Goal: Task Accomplishment & Management: Complete application form

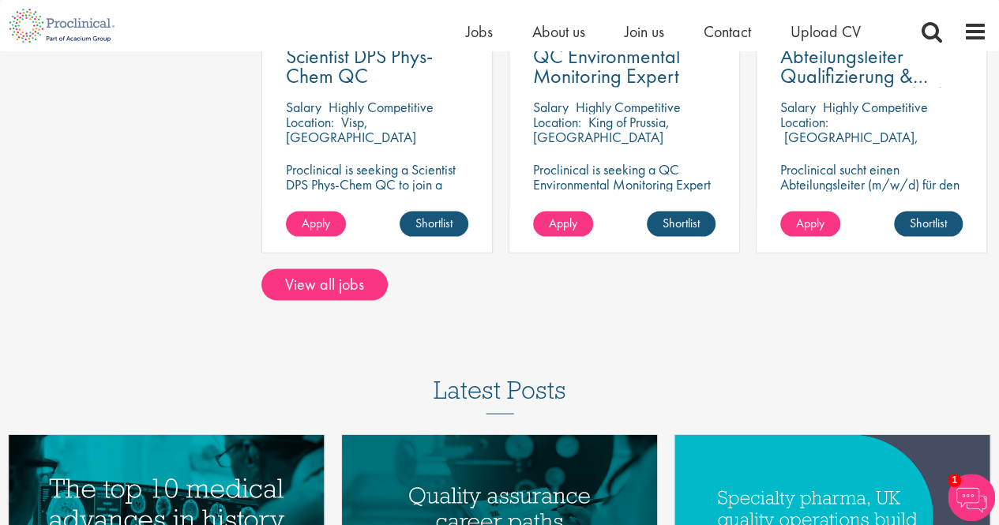
scroll to position [1457, 0]
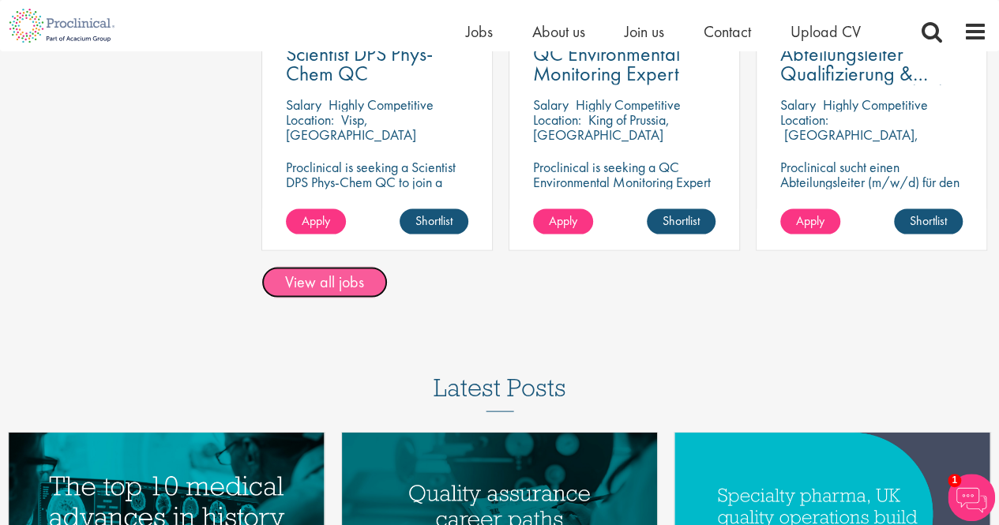
click at [300, 292] on link "View all jobs" at bounding box center [325, 282] width 126 height 32
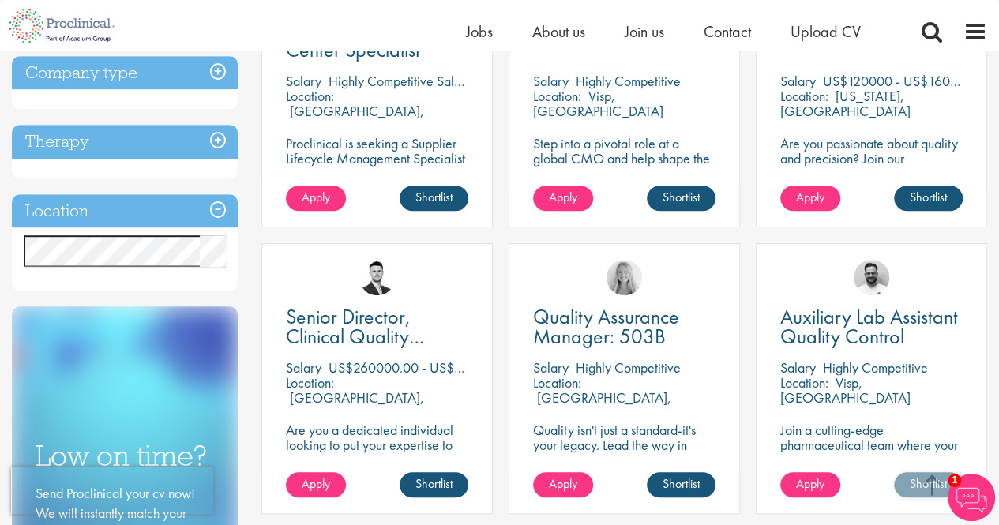
scroll to position [406, 0]
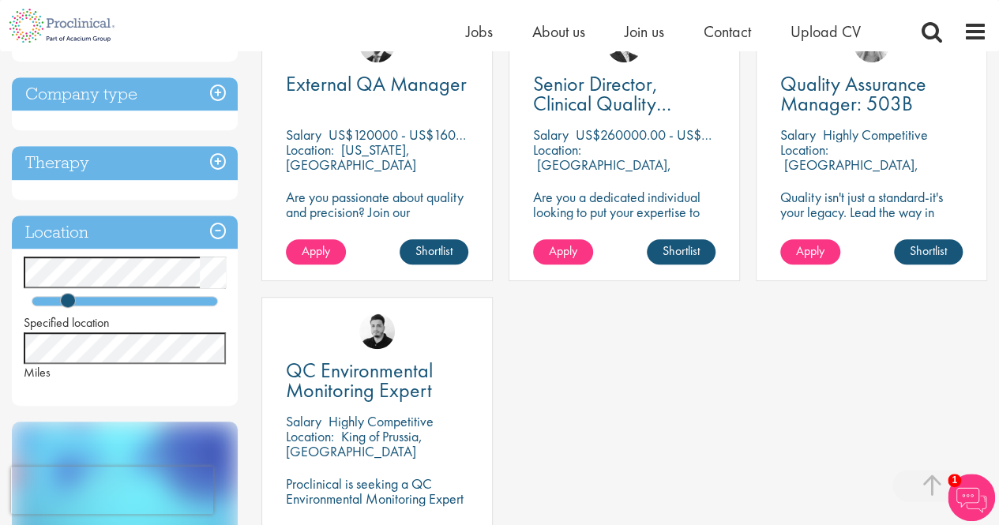
scroll to position [340, 0]
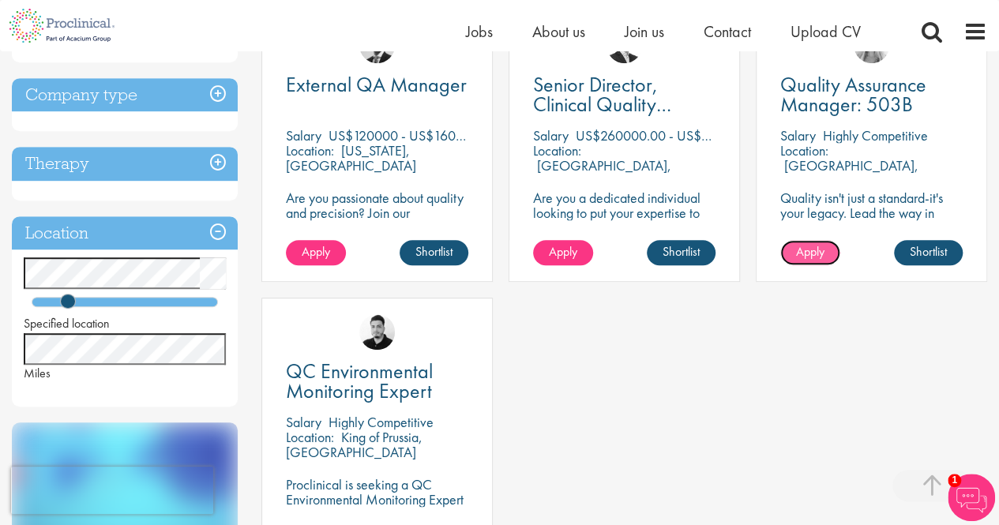
click at [805, 255] on span "Apply" at bounding box center [810, 251] width 28 height 17
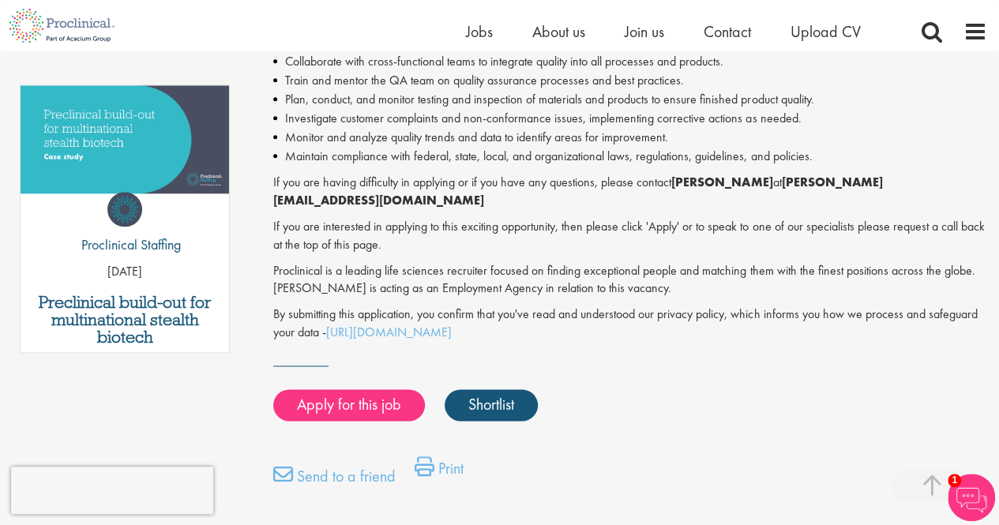
scroll to position [798, 0]
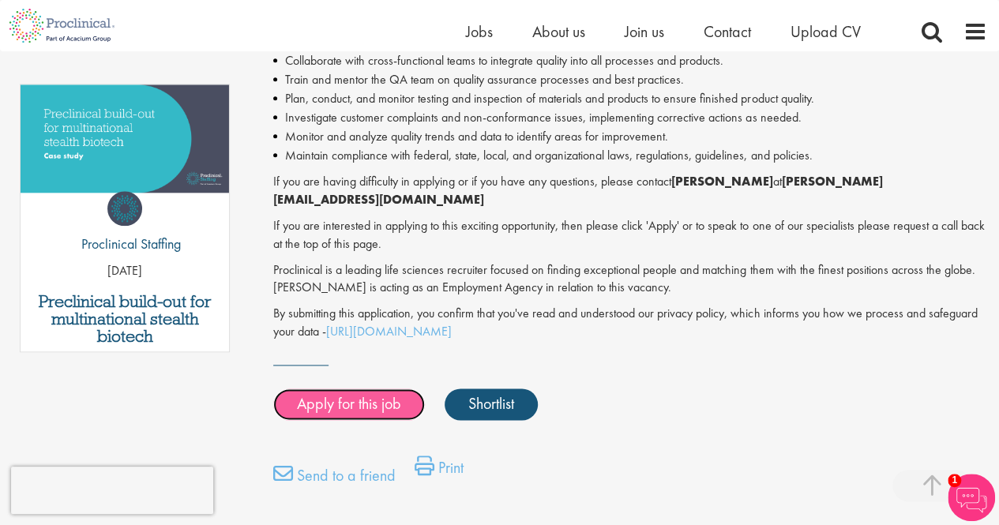
click at [352, 391] on link "Apply for this job" at bounding box center [349, 405] width 152 height 32
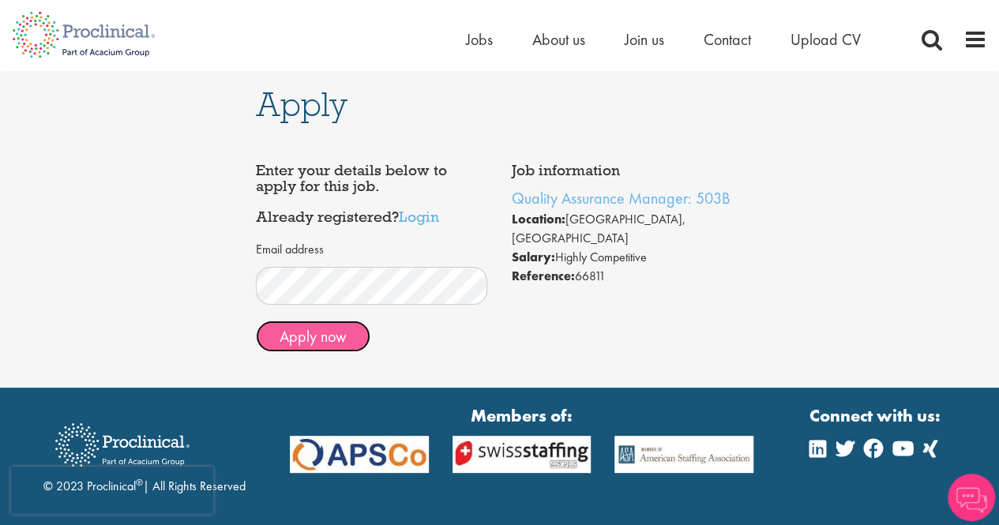
click at [333, 344] on button "Apply now" at bounding box center [313, 337] width 115 height 32
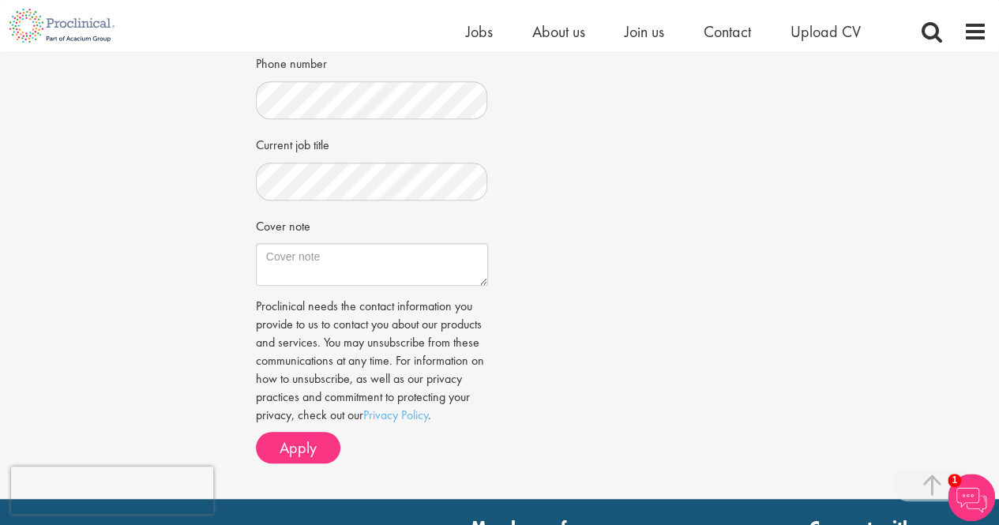
scroll to position [476, 0]
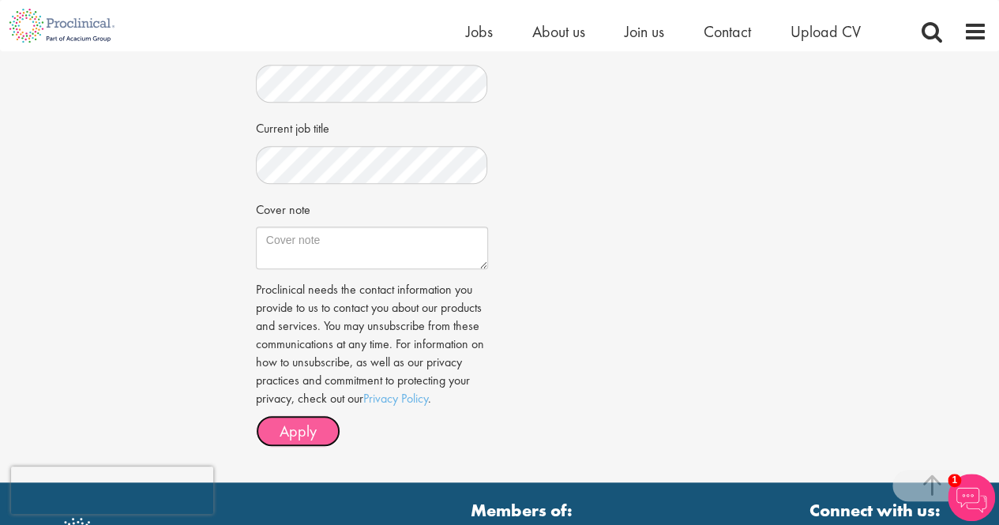
click at [301, 428] on span "Apply" at bounding box center [298, 431] width 37 height 21
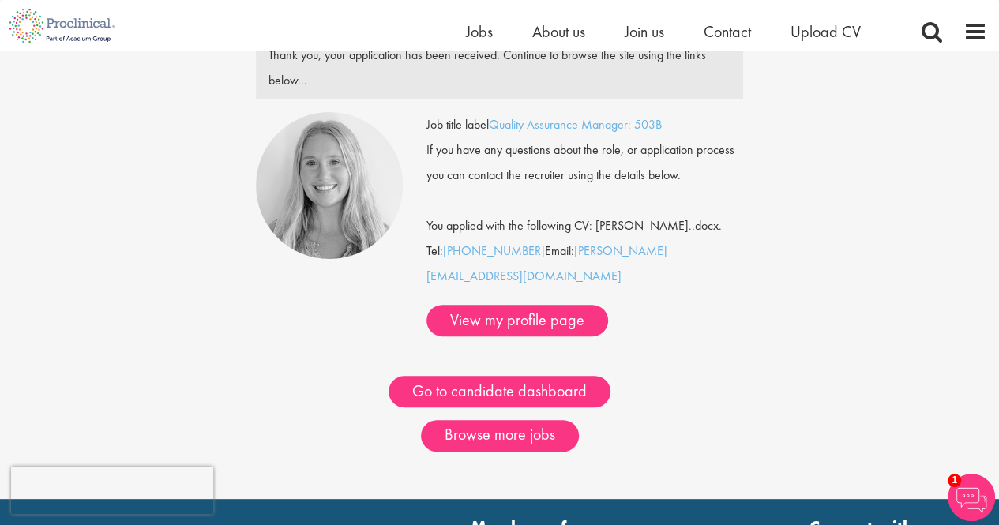
scroll to position [85, 0]
